Goal: Contribute content

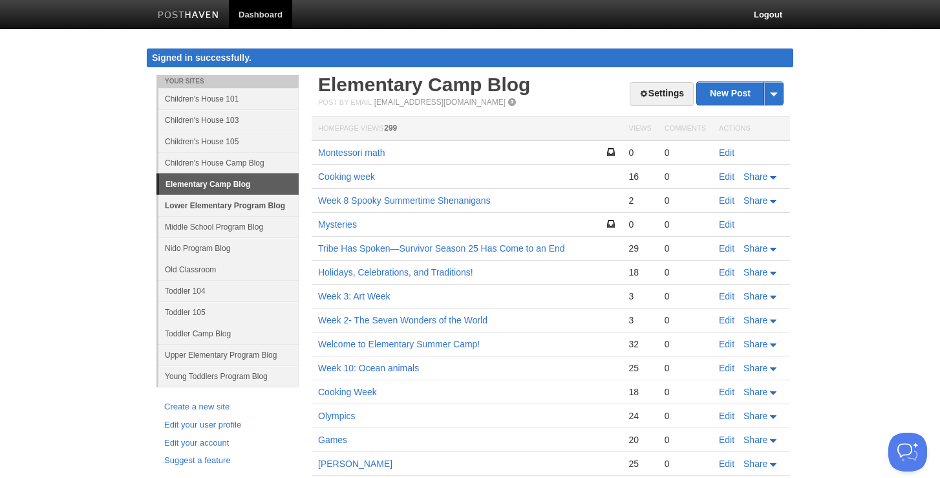
click at [246, 202] on link "Lower Elementary Program Blog" at bounding box center [228, 205] width 140 height 21
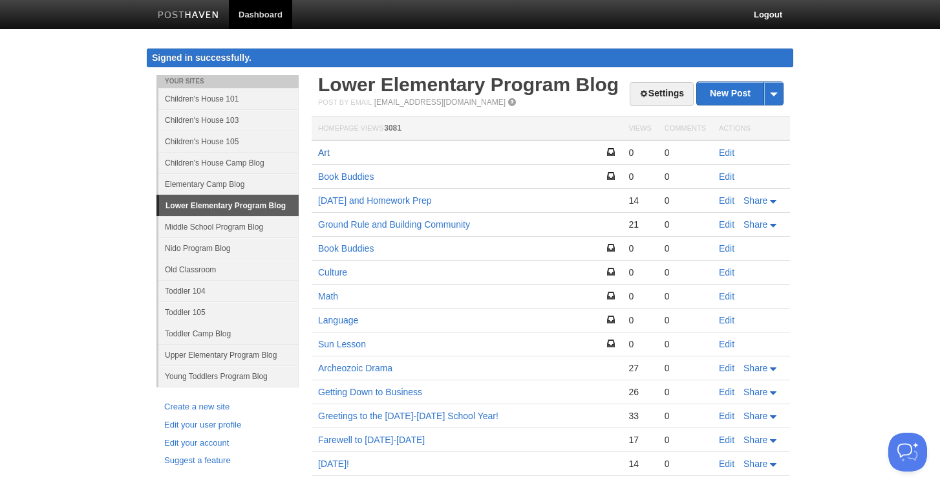
click at [321, 156] on link "Art" at bounding box center [324, 152] width 12 height 10
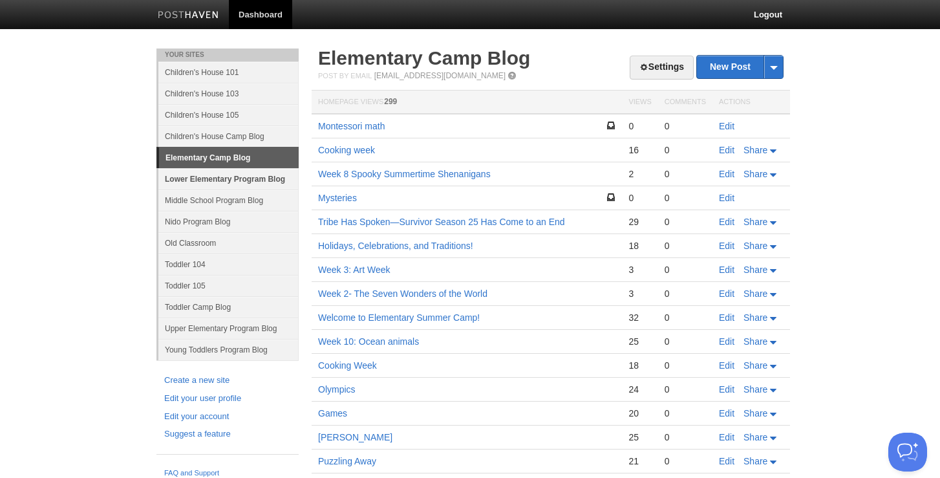
click at [255, 180] on link "Lower Elementary Program Blog" at bounding box center [228, 178] width 140 height 21
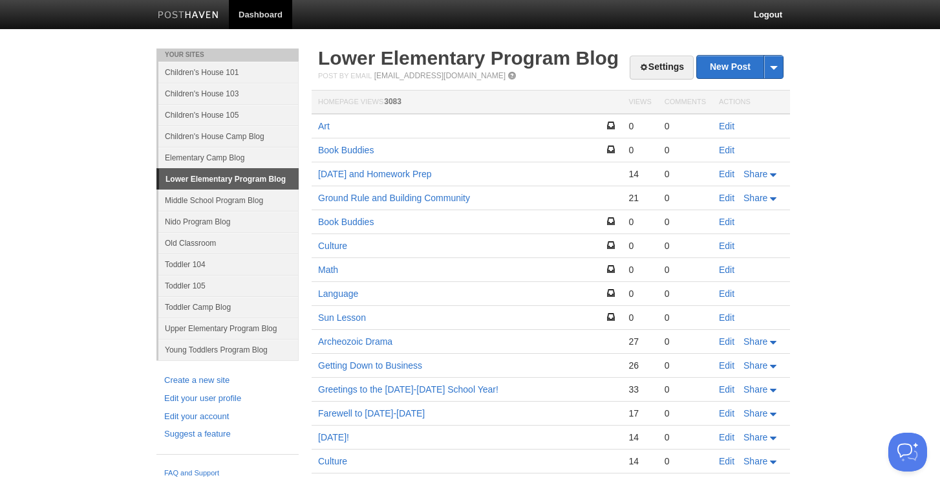
click at [330, 130] on td "Art" at bounding box center [467, 126] width 310 height 25
click at [729, 127] on link "Edit" at bounding box center [727, 126] width 16 height 10
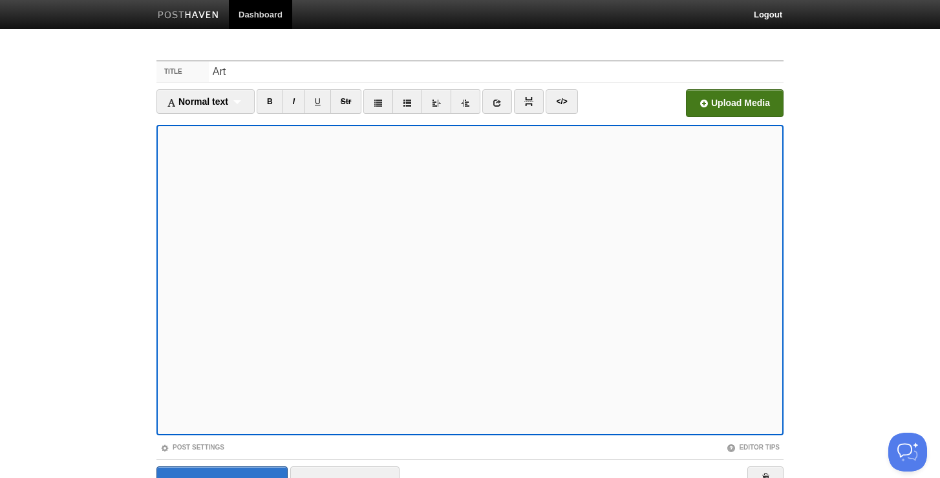
click at [697, 106] on input "file" at bounding box center [344, 107] width 979 height 66
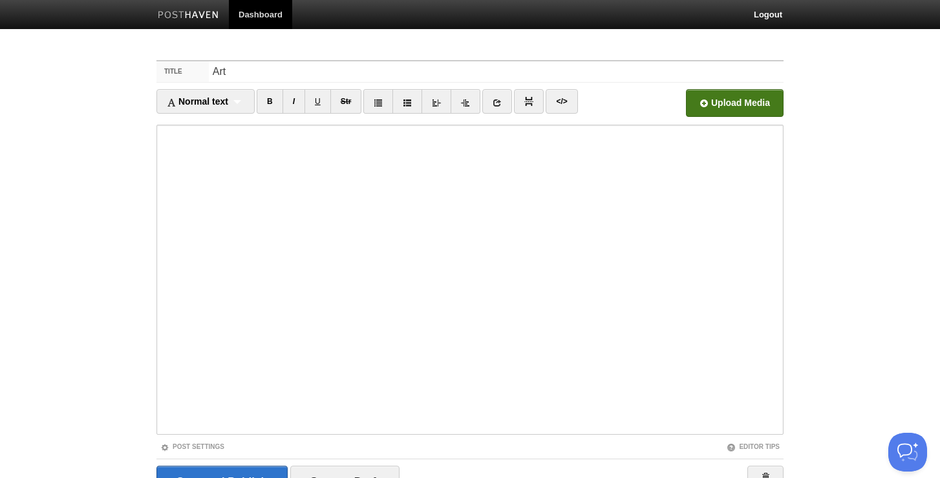
click at [721, 100] on input "file" at bounding box center [344, 107] width 979 height 66
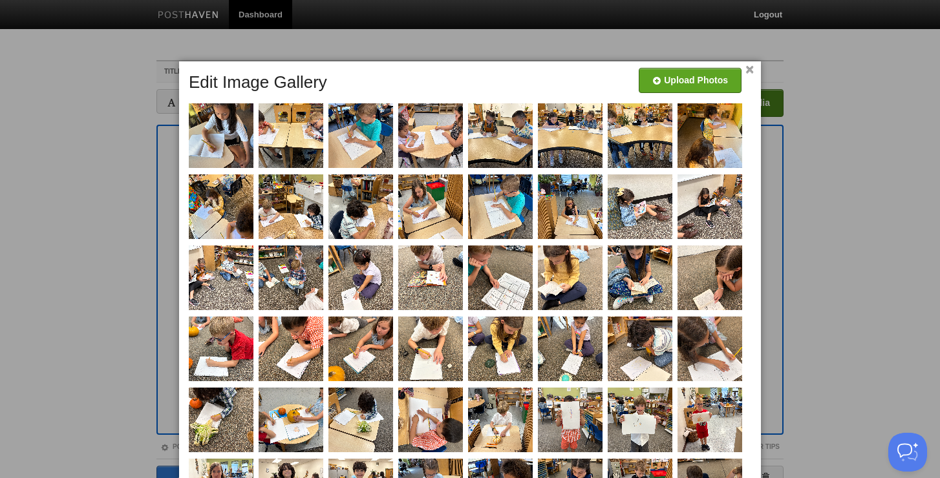
click at [751, 69] on link "×" at bounding box center [749, 70] width 8 height 7
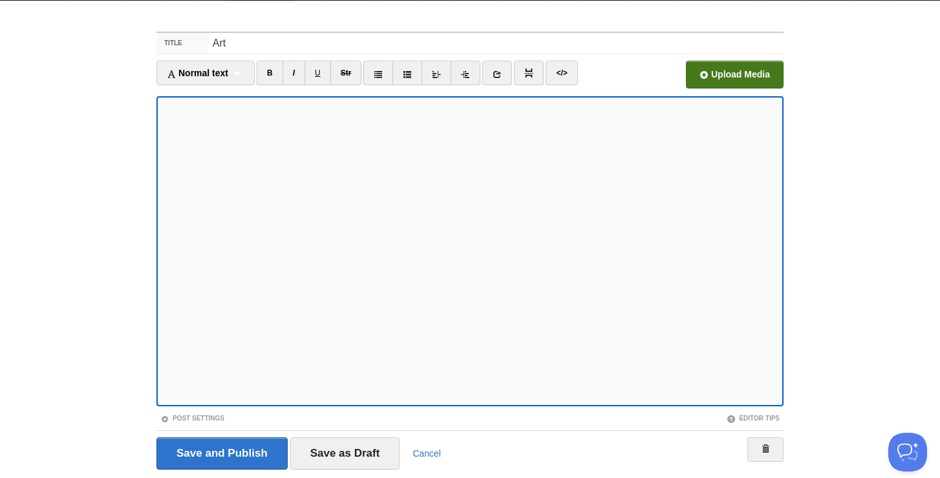
scroll to position [68, 0]
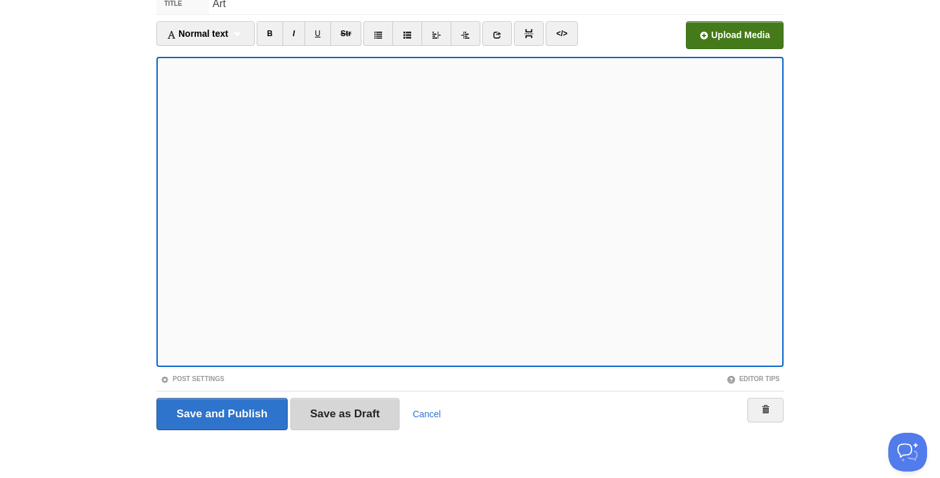
click at [352, 409] on input "Save as Draft" at bounding box center [345, 414] width 110 height 32
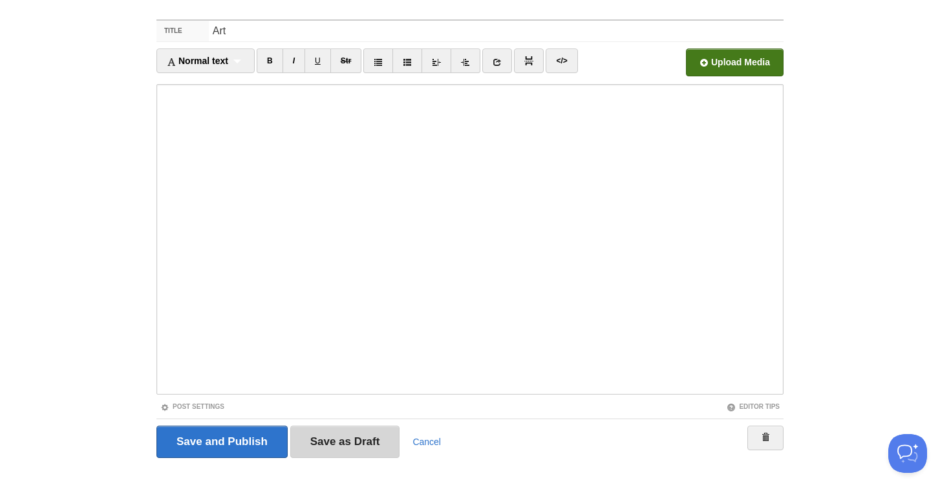
scroll to position [48, 0]
